Goal: Check status: Check status

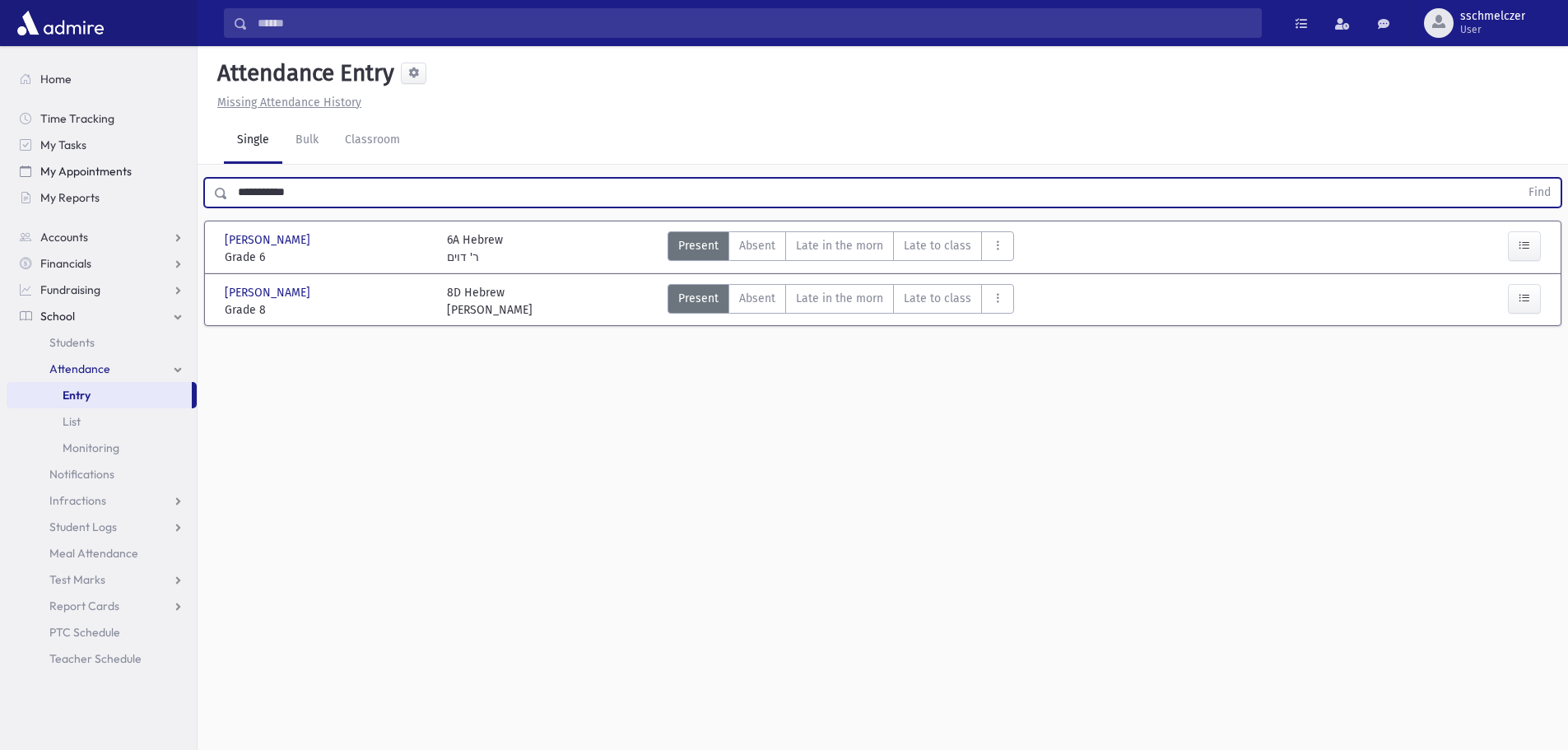
drag, startPoint x: 339, startPoint y: 193, endPoint x: 125, endPoint y: 180, distance: 214.4
click at [125, 180] on div "Search Results All Accounts" at bounding box center [784, 394] width 1568 height 788
click at [1519, 179] on button "Find" at bounding box center [1540, 193] width 42 height 28
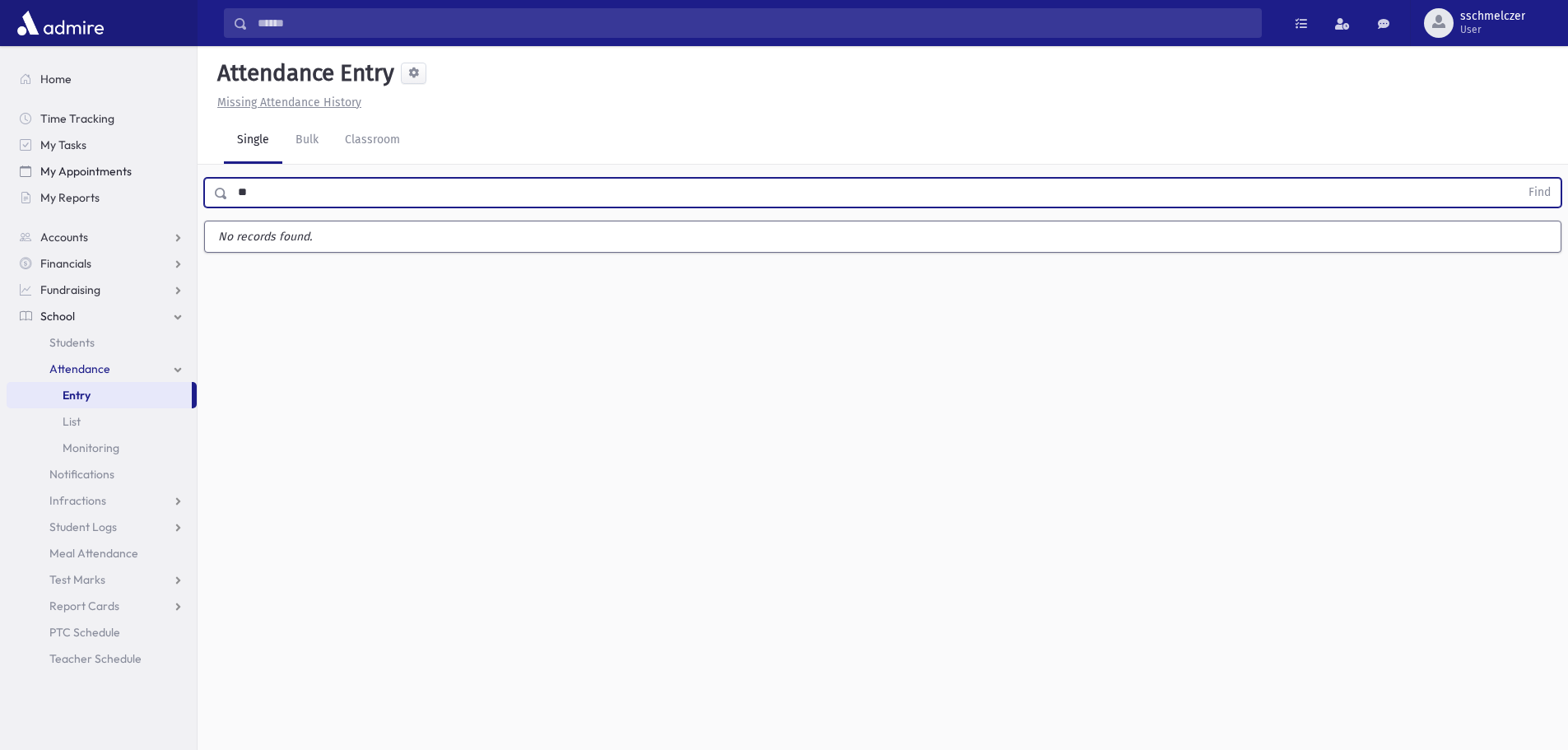
click at [1519, 179] on button "Find" at bounding box center [1540, 193] width 42 height 28
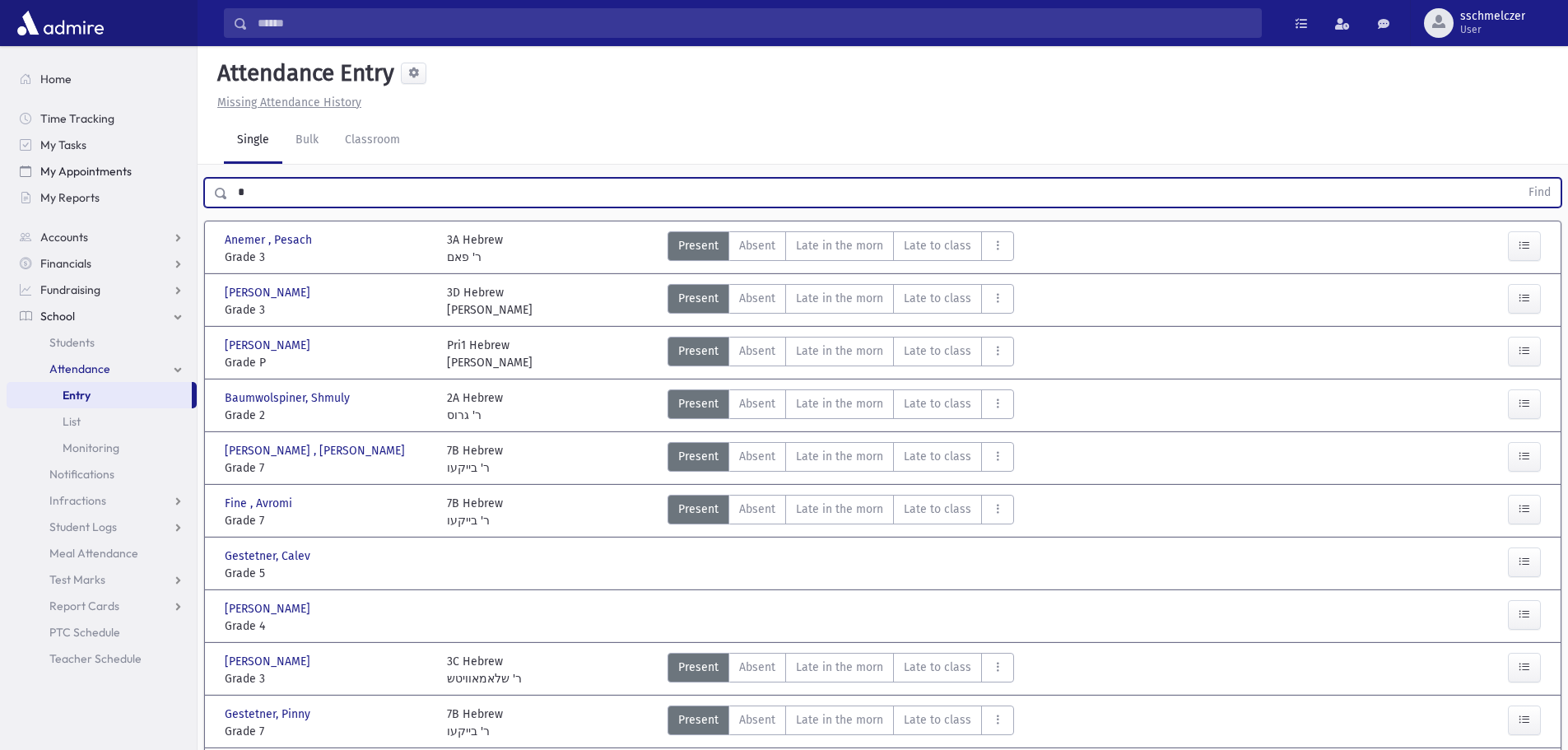
click at [1519, 179] on button "Find" at bounding box center [1540, 193] width 42 height 28
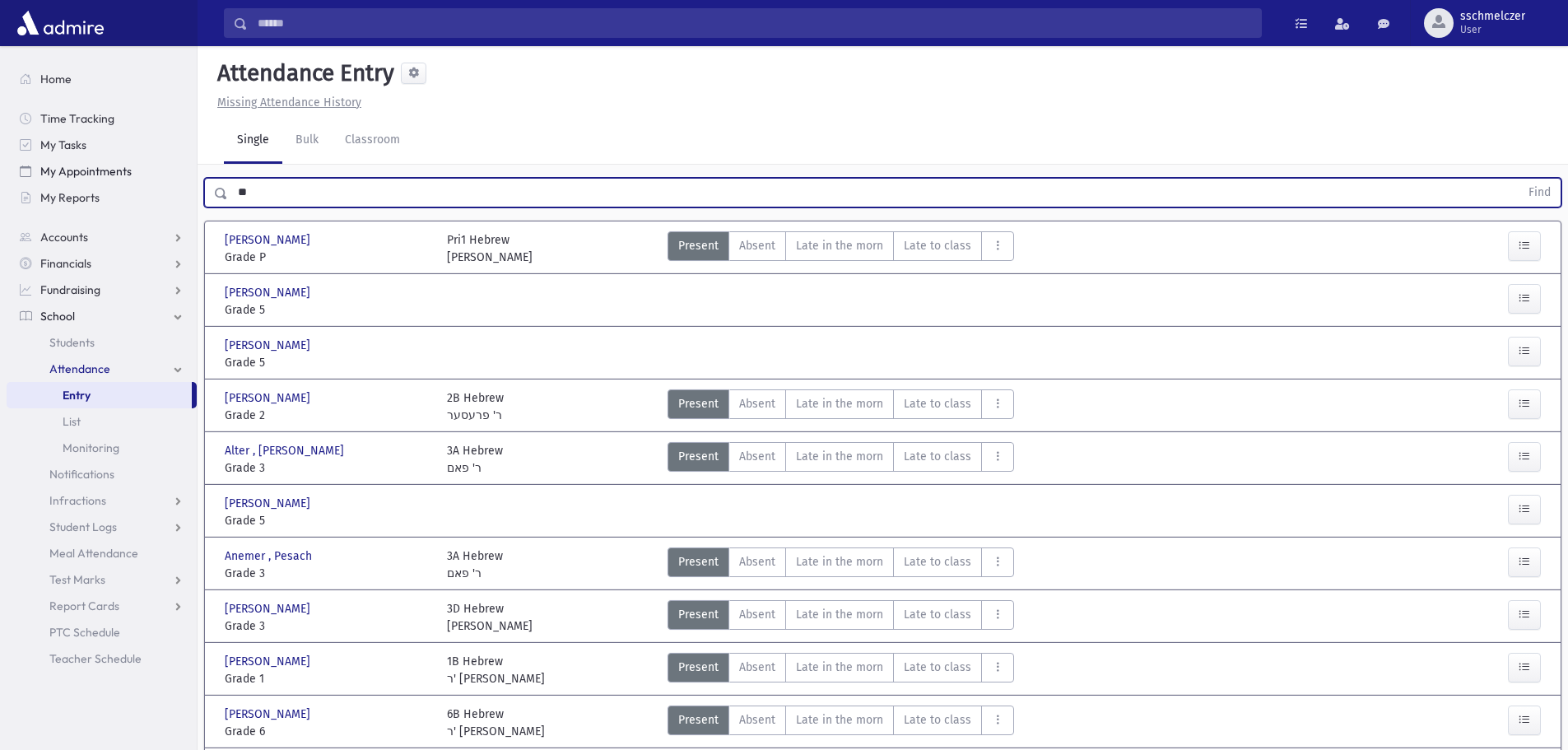
click at [1519, 179] on button "Find" at bounding box center [1540, 193] width 42 height 28
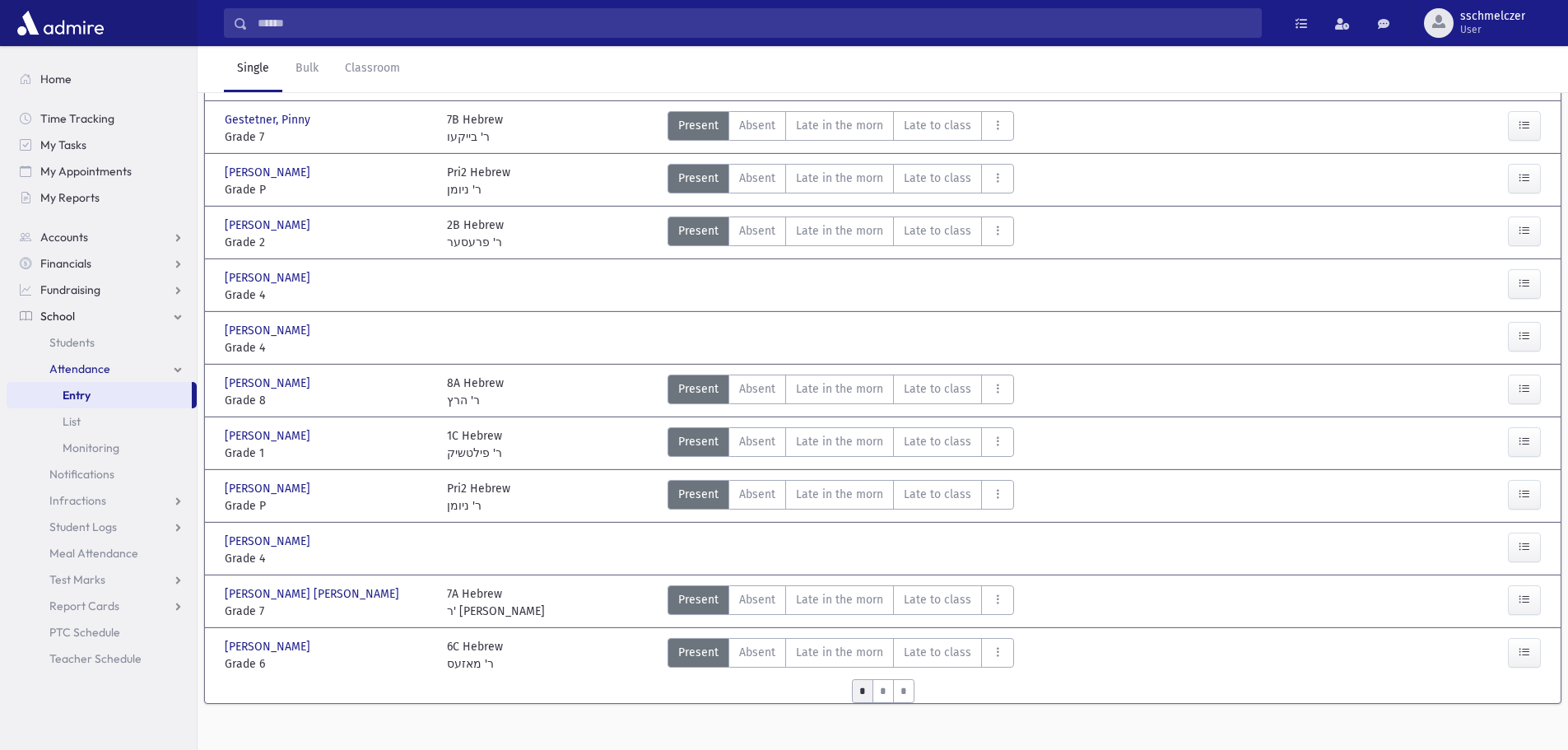
scroll to position [608, 0]
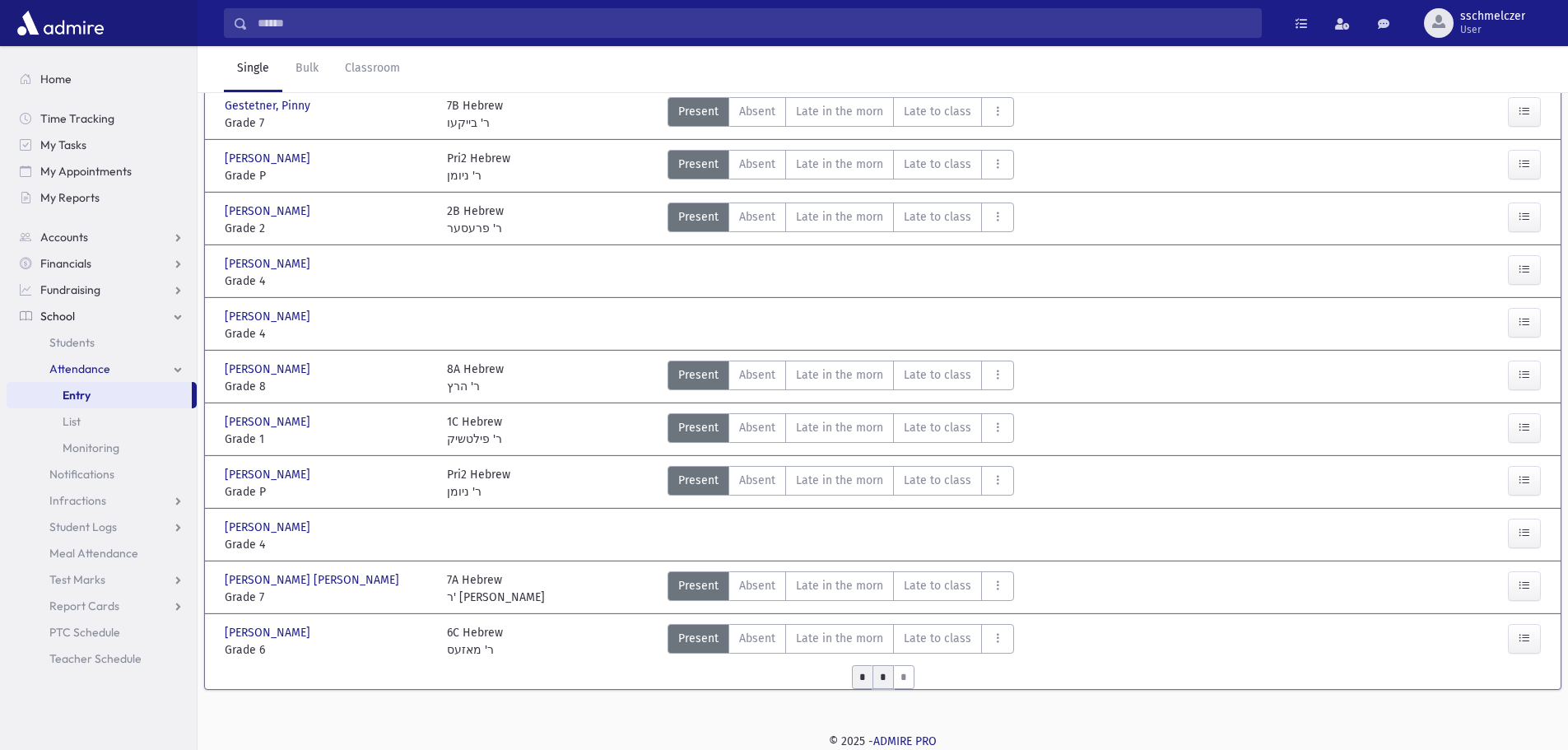
click at [885, 683] on input "*" at bounding box center [883, 677] width 22 height 24
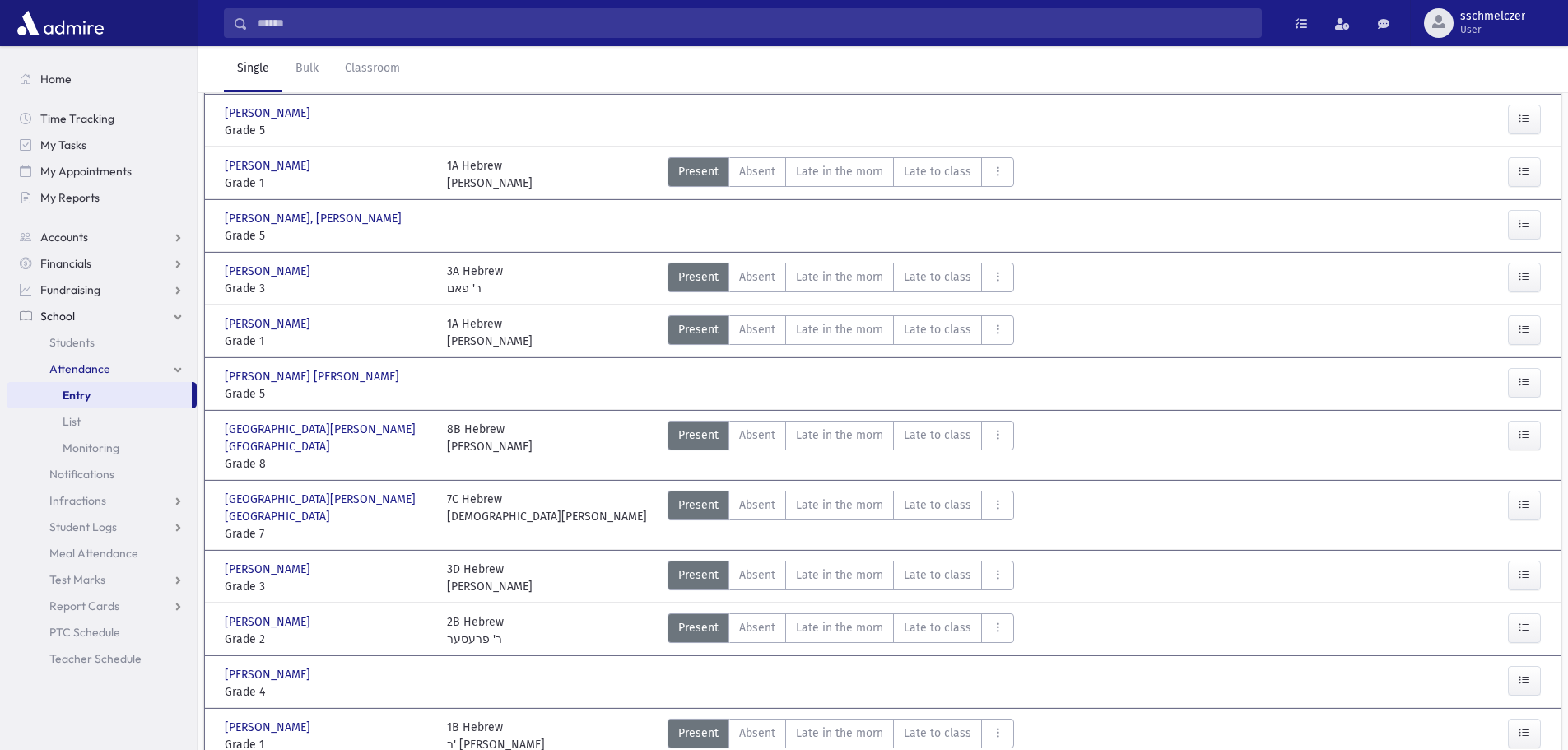
scroll to position [361, 0]
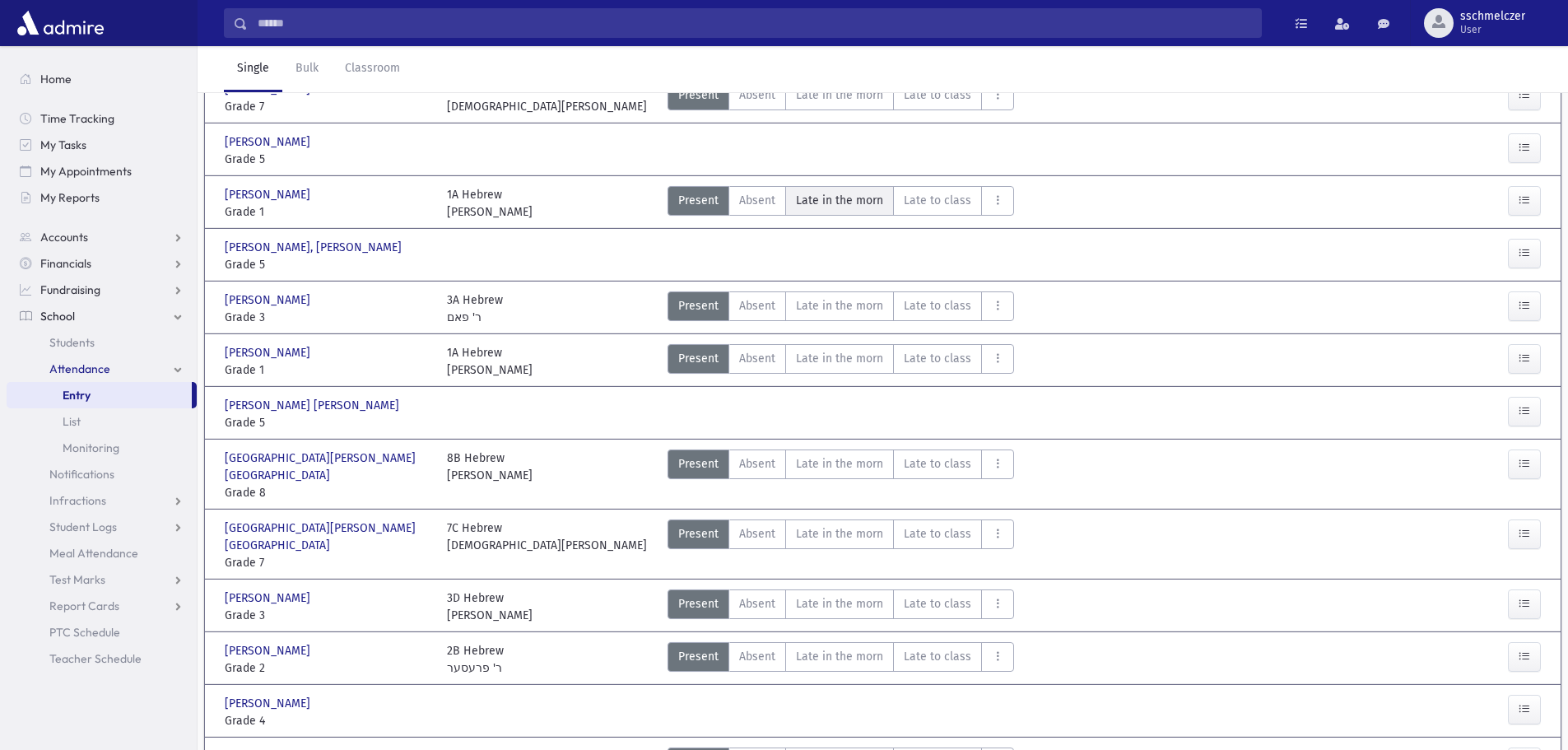
click at [845, 196] on span "Late in the morn" at bounding box center [839, 200] width 88 height 18
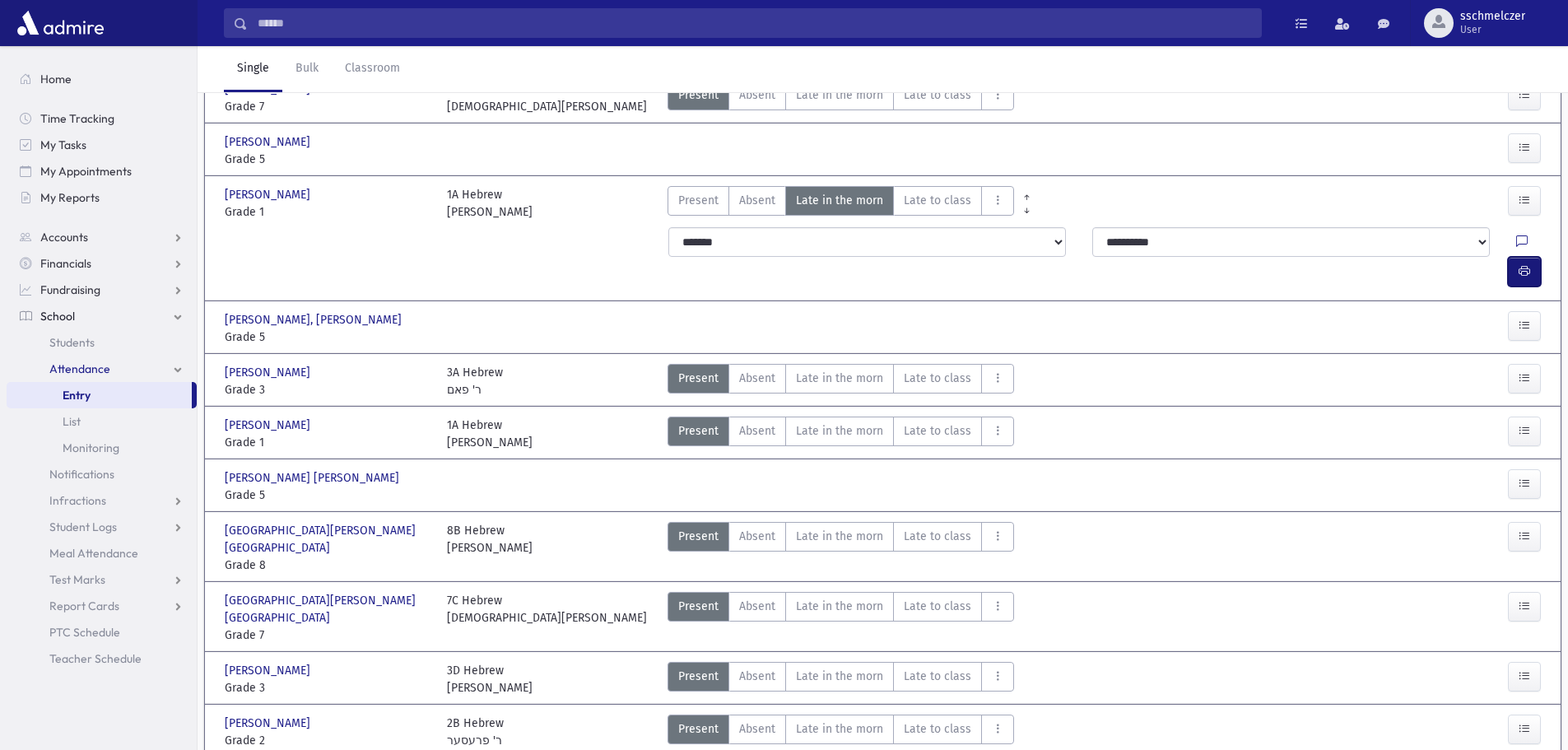
click at [1522, 257] on button "button" at bounding box center [1524, 272] width 33 height 30
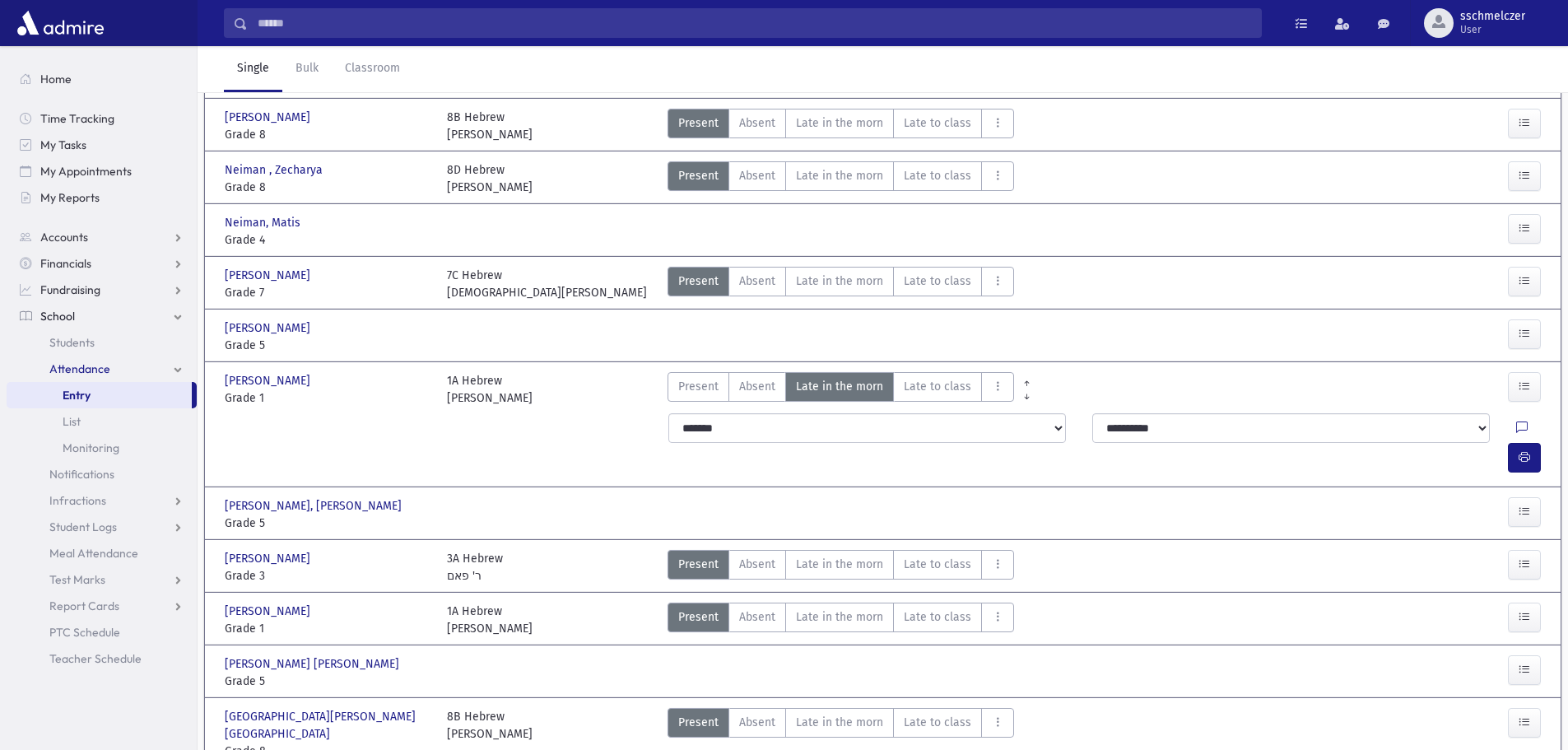
scroll to position [0, 0]
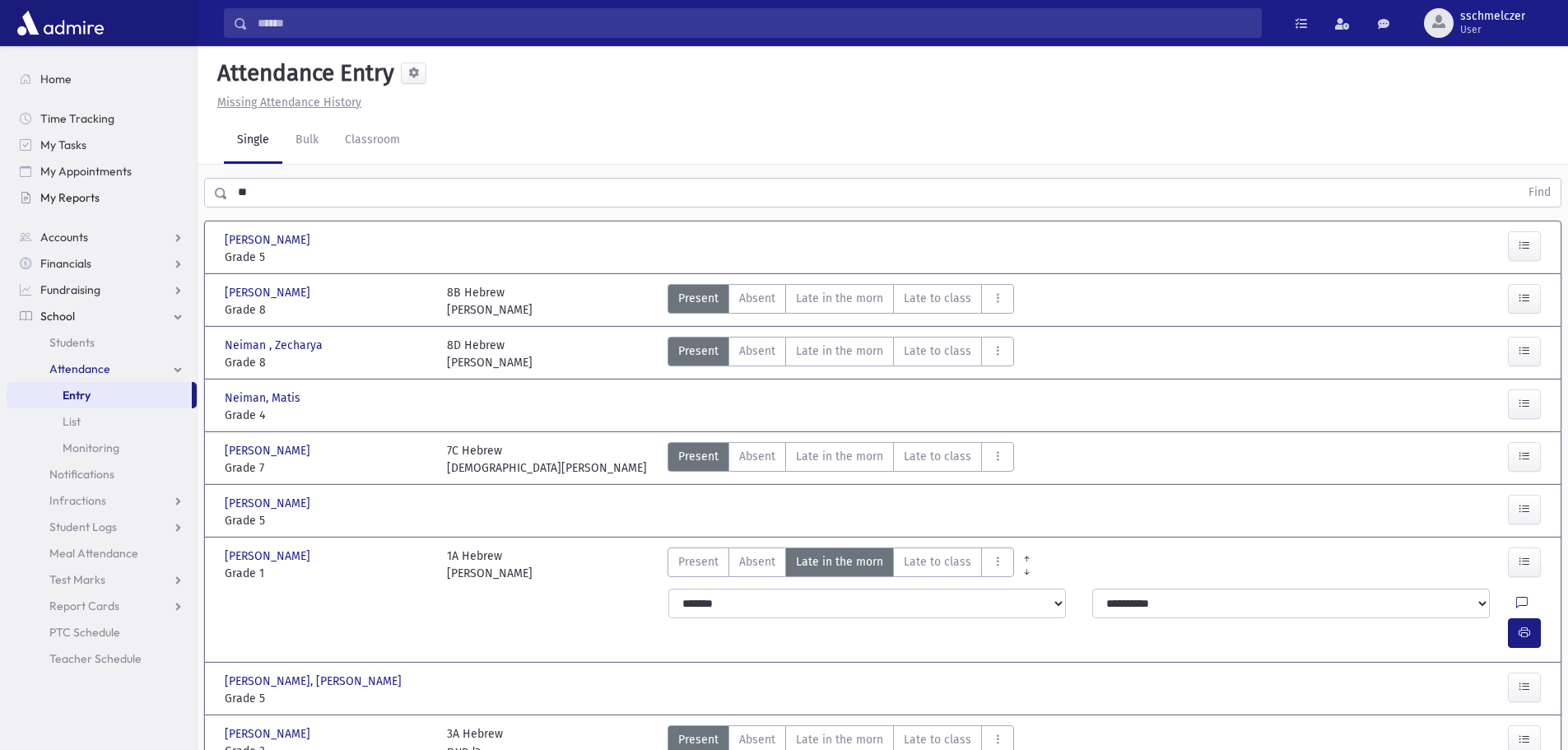
drag, startPoint x: 150, startPoint y: 188, endPoint x: 87, endPoint y: 170, distance: 65.5
click at [86, 172] on div "Search Results All Accounts" at bounding box center [784, 732] width 1568 height 1466
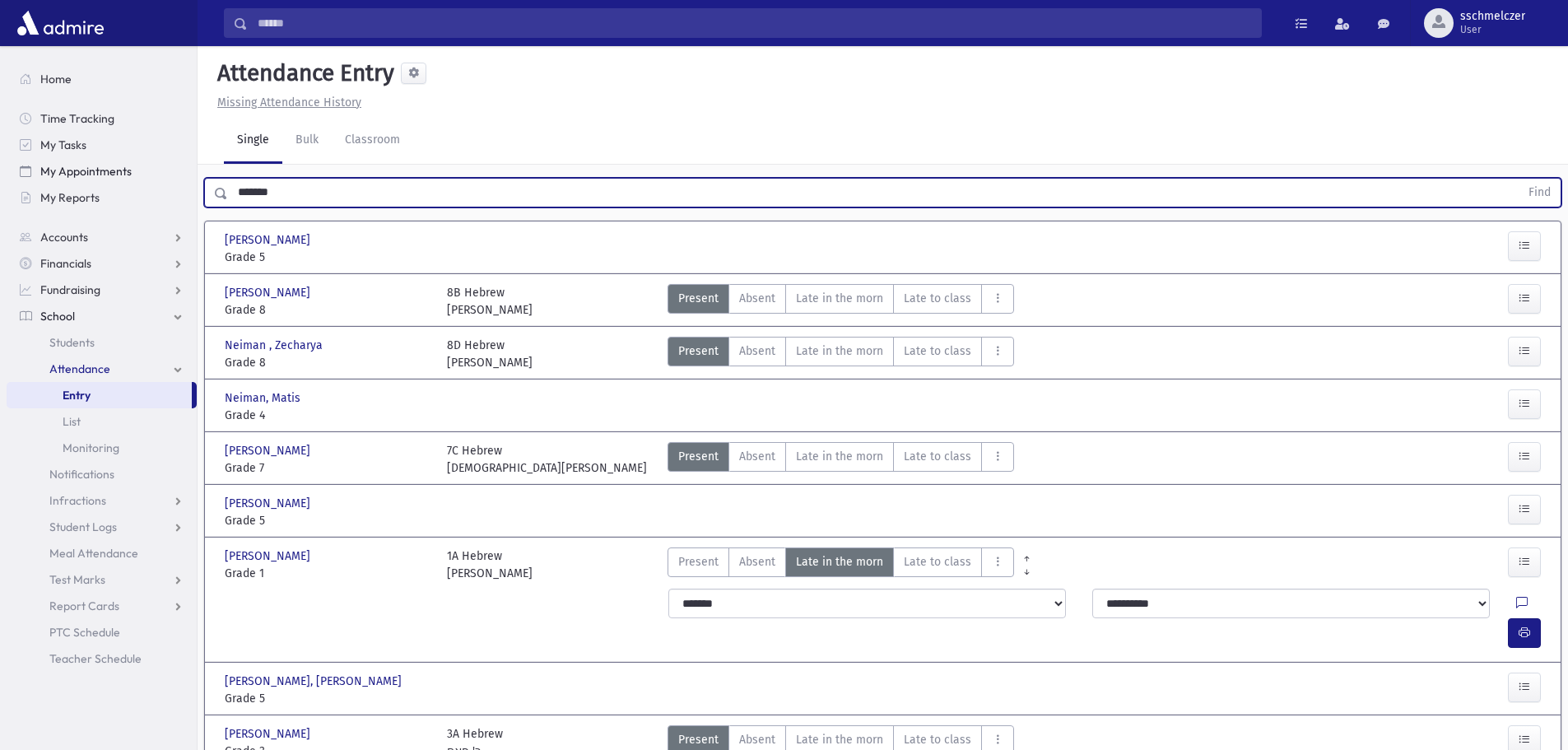
click at [1519, 179] on button "Find" at bounding box center [1540, 193] width 42 height 28
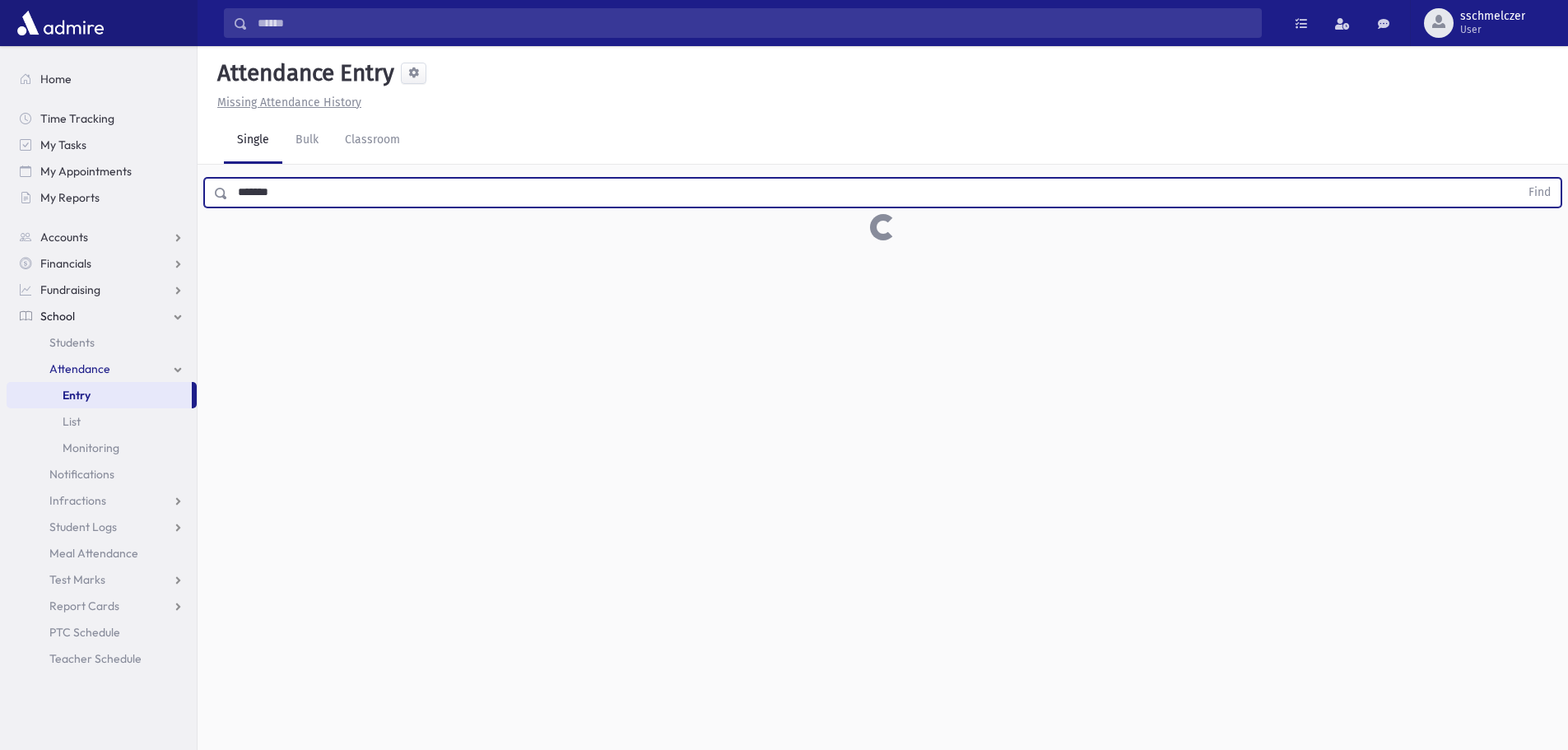
click at [349, 194] on input "*******" at bounding box center [873, 193] width 1292 height 30
click at [1519, 179] on button "Find" at bounding box center [1540, 193] width 42 height 28
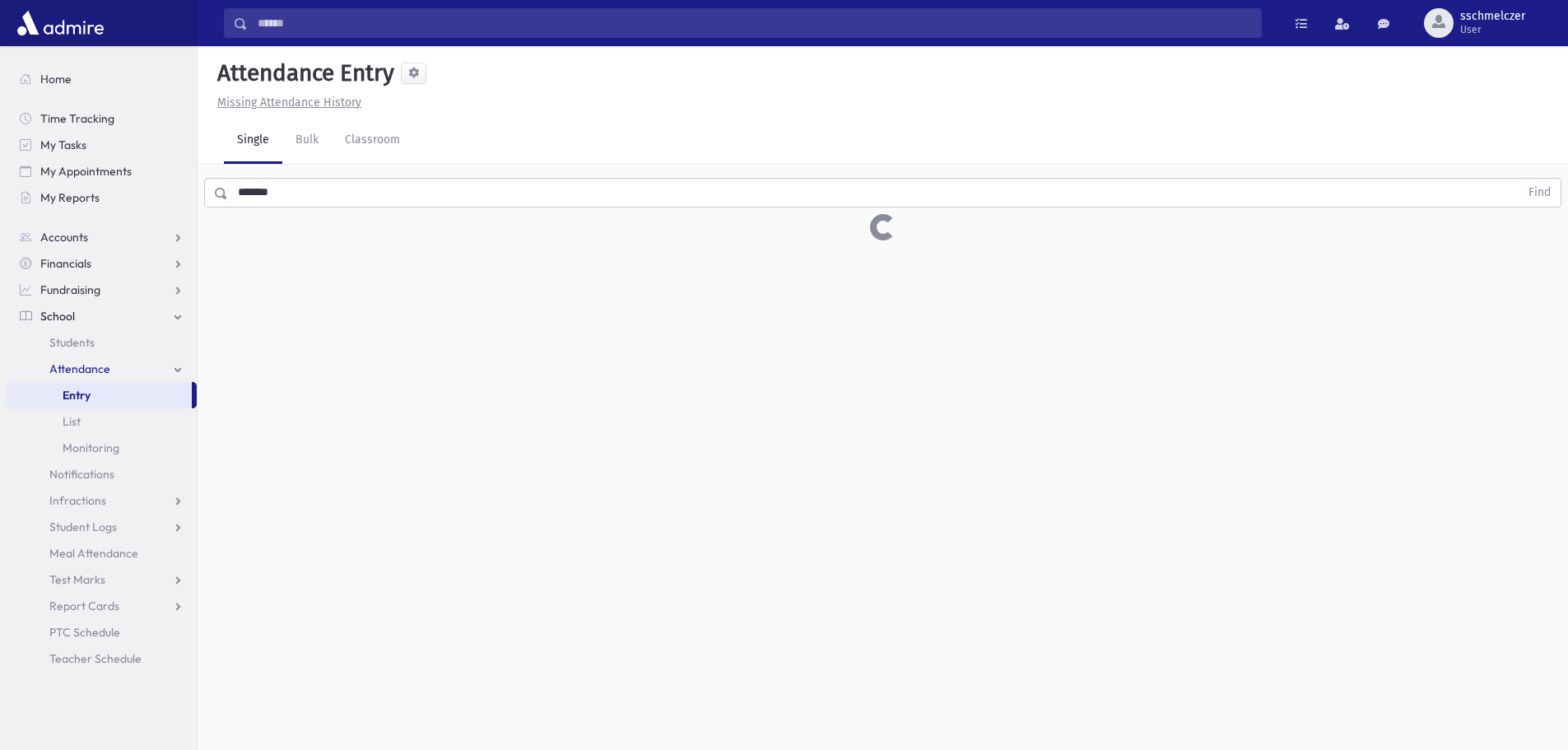
drag, startPoint x: 804, startPoint y: 181, endPoint x: 776, endPoint y: 222, distance: 49.6
click at [780, 216] on div "******* Find" at bounding box center [882, 202] width 1370 height 76
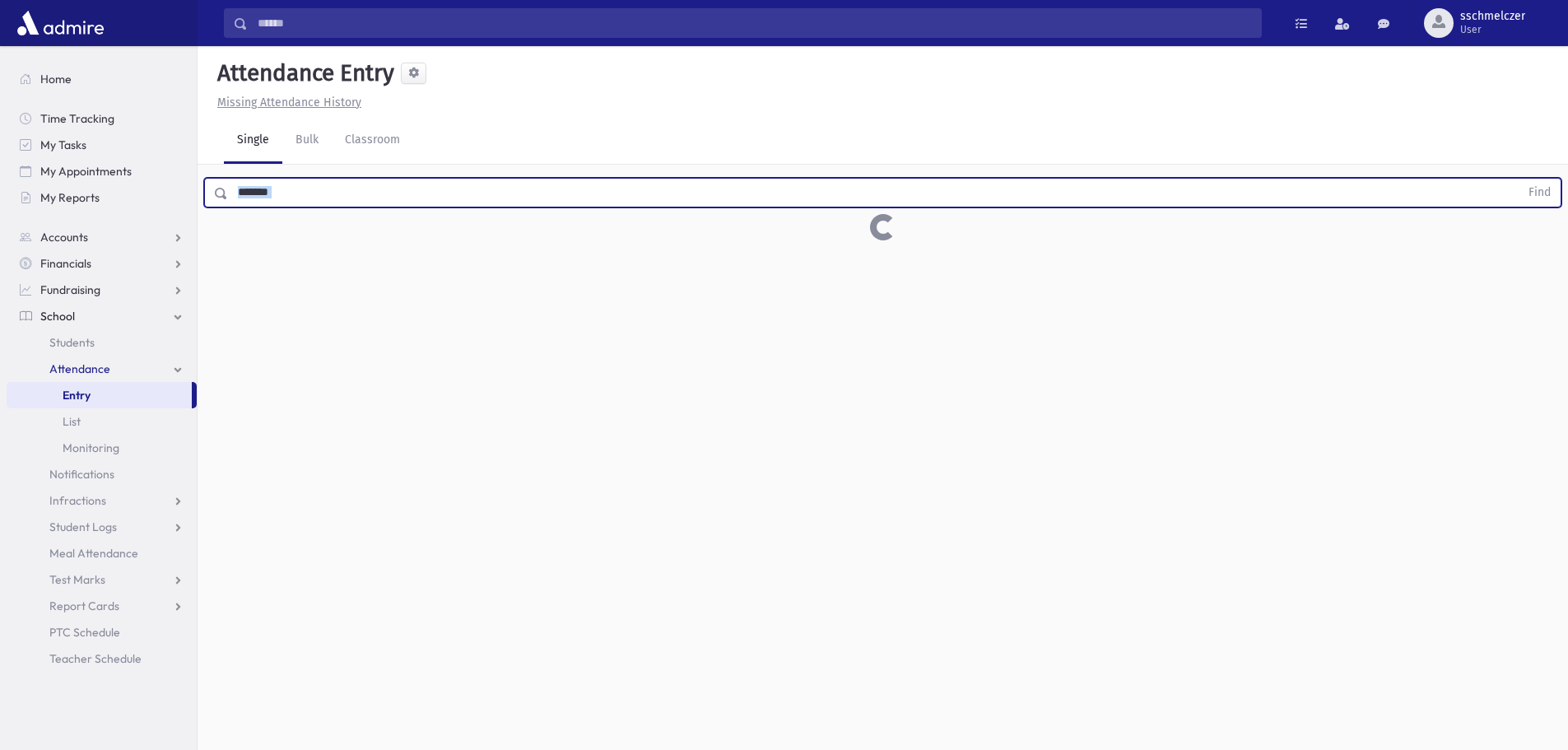
click at [315, 192] on input "*******" at bounding box center [873, 193] width 1292 height 30
click at [1519, 179] on button "Find" at bounding box center [1540, 193] width 42 height 28
click at [892, 309] on div "Attendance Entry Missing Attendance History Single Bulk Classroom ******* Find …" at bounding box center [882, 398] width 1370 height 704
drag, startPoint x: 847, startPoint y: 191, endPoint x: 781, endPoint y: 203, distance: 67.1
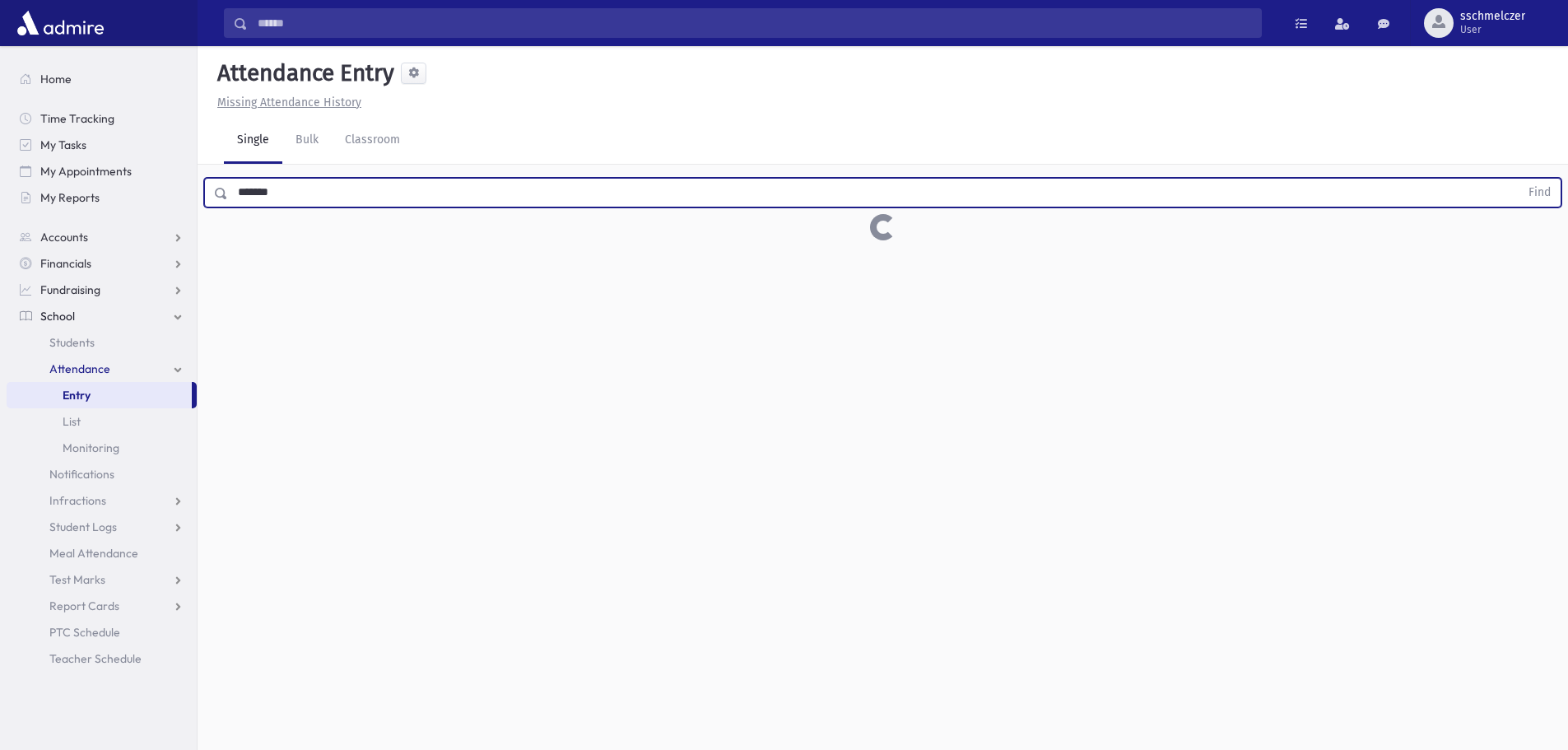
click at [832, 199] on input "*******" at bounding box center [873, 193] width 1292 height 30
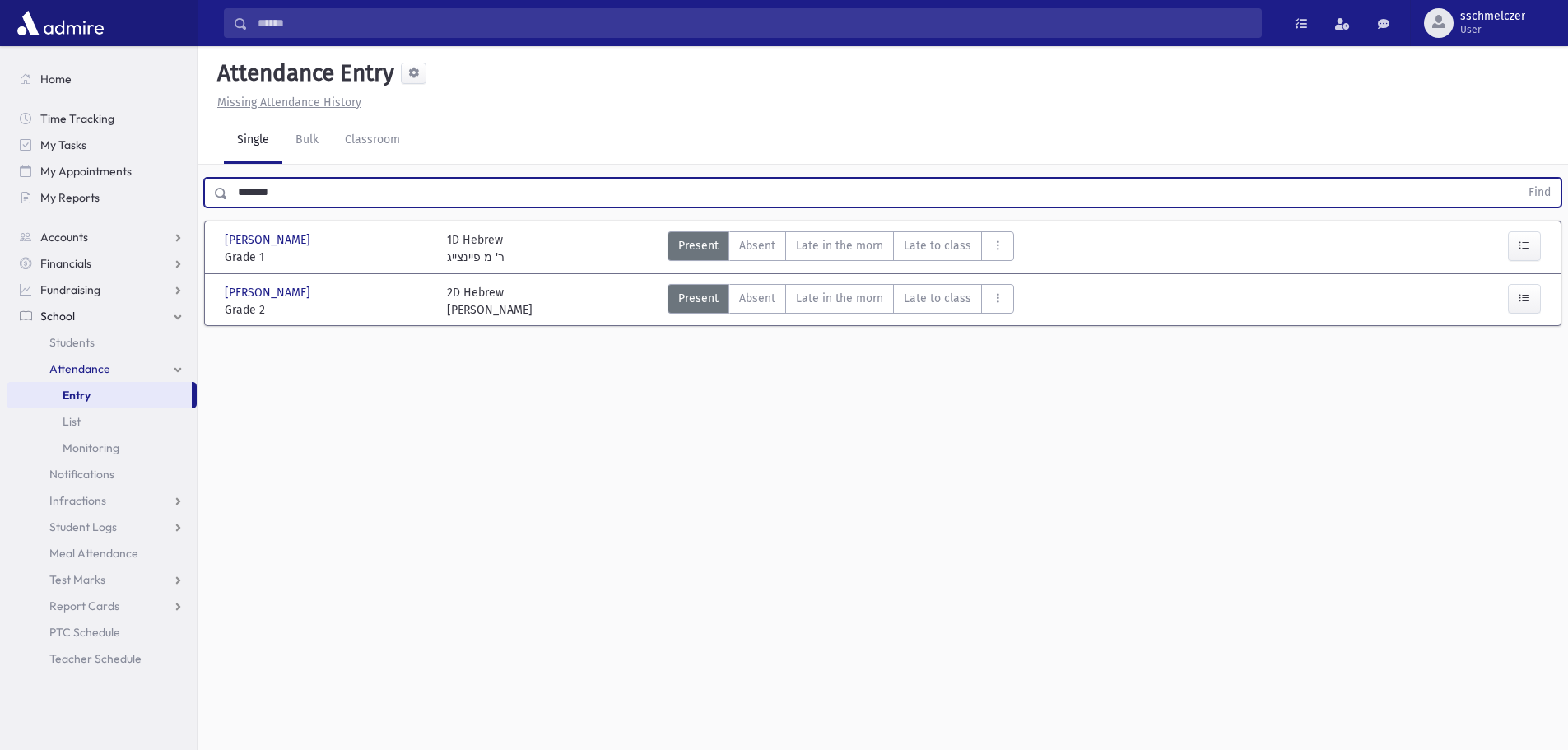
drag, startPoint x: 290, startPoint y: 189, endPoint x: 0, endPoint y: 87, distance: 307.4
click at [51, 125] on div "Search Results All Accounts" at bounding box center [784, 394] width 1568 height 788
click at [1519, 179] on button "Find" at bounding box center [1540, 193] width 42 height 28
type input "*"
